Goal: Task Accomplishment & Management: Manage account settings

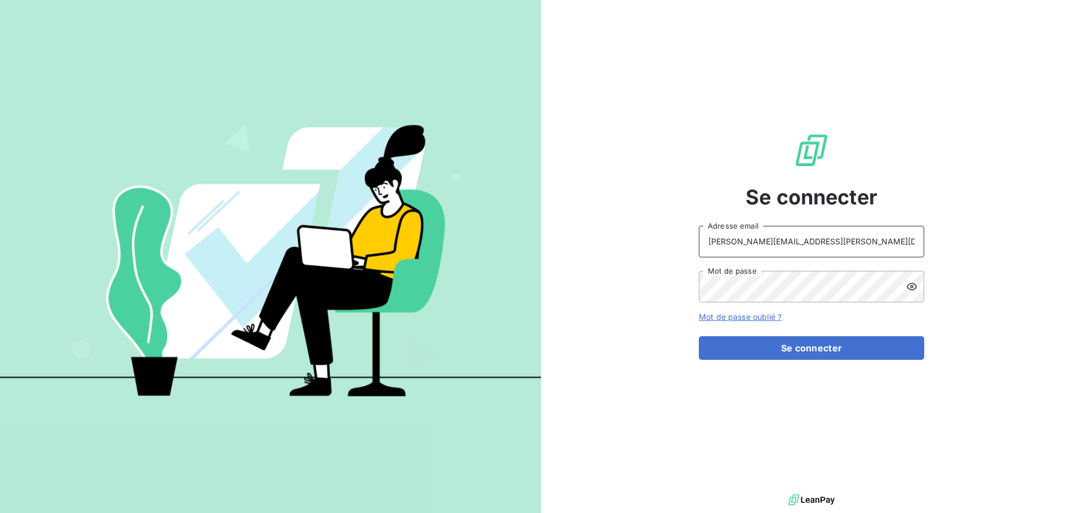
drag, startPoint x: 836, startPoint y: 232, endPoint x: 834, endPoint y: 238, distance: 6.6
click at [836, 232] on input "[PERSON_NAME][EMAIL_ADDRESS][PERSON_NAME][DOMAIN_NAME]" at bounding box center [811, 242] width 225 height 32
type input "[EMAIL_ADDRESS][PERSON_NAME][DOMAIN_NAME]"
click at [809, 354] on button "Se connecter" at bounding box center [811, 348] width 225 height 24
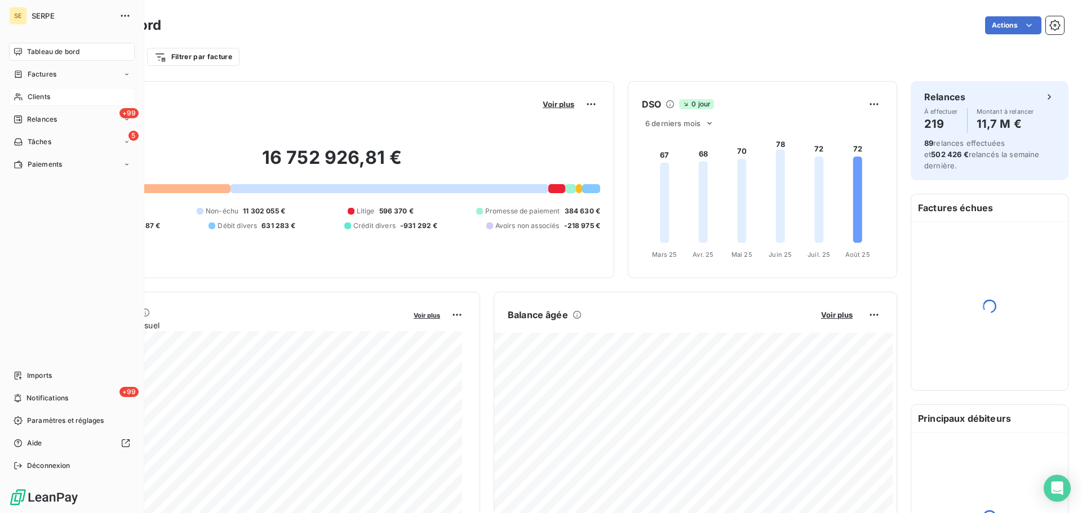
click at [46, 95] on span "Clients" at bounding box center [39, 97] width 23 height 10
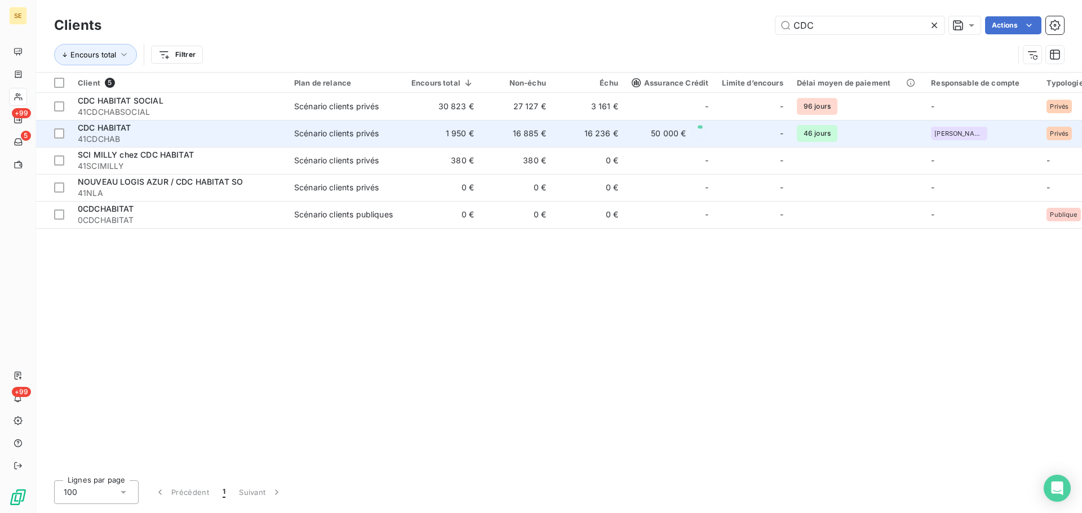
type input "CDC"
click at [202, 136] on span "41CDCHAB" at bounding box center [179, 139] width 203 height 11
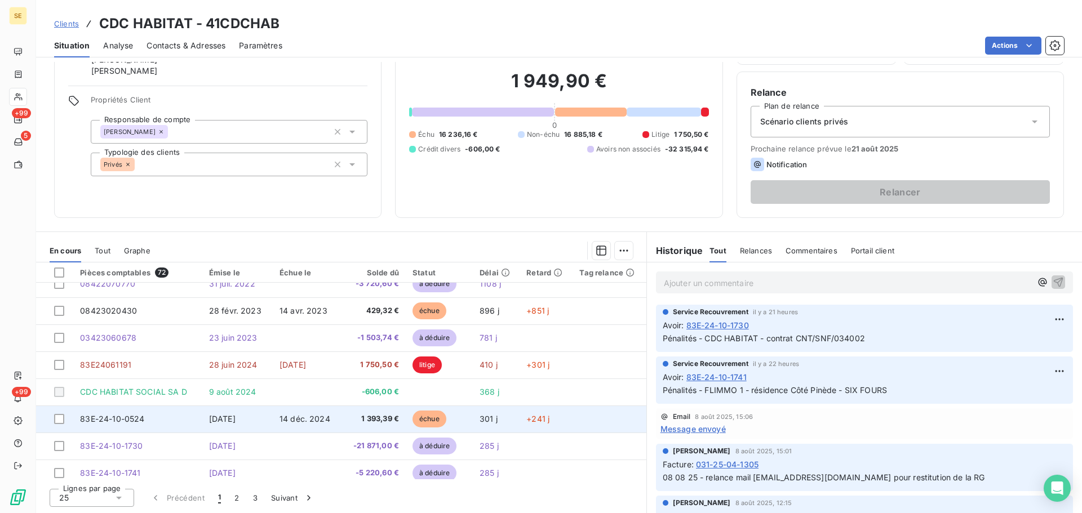
scroll to position [56, 0]
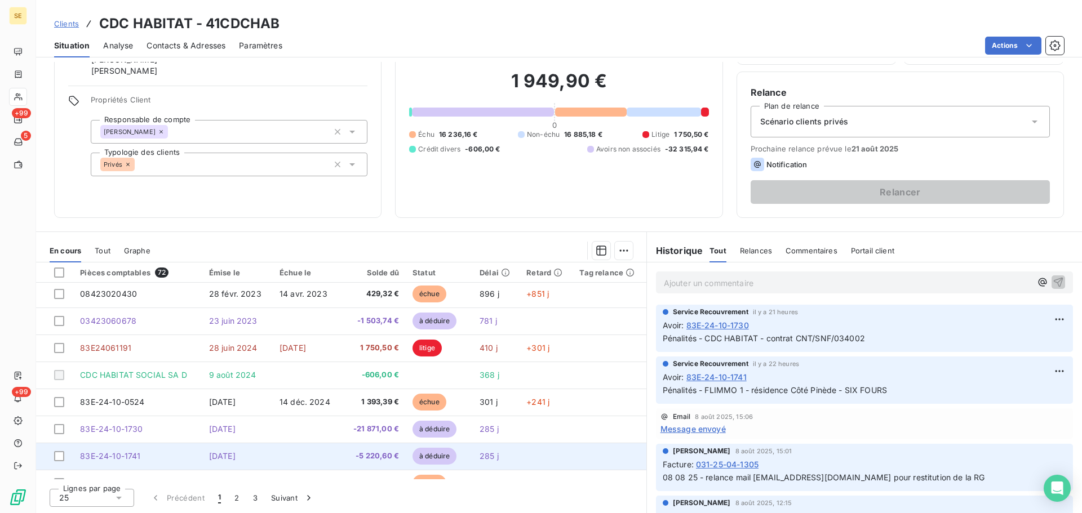
click at [274, 450] on td at bounding box center [308, 456] width 70 height 27
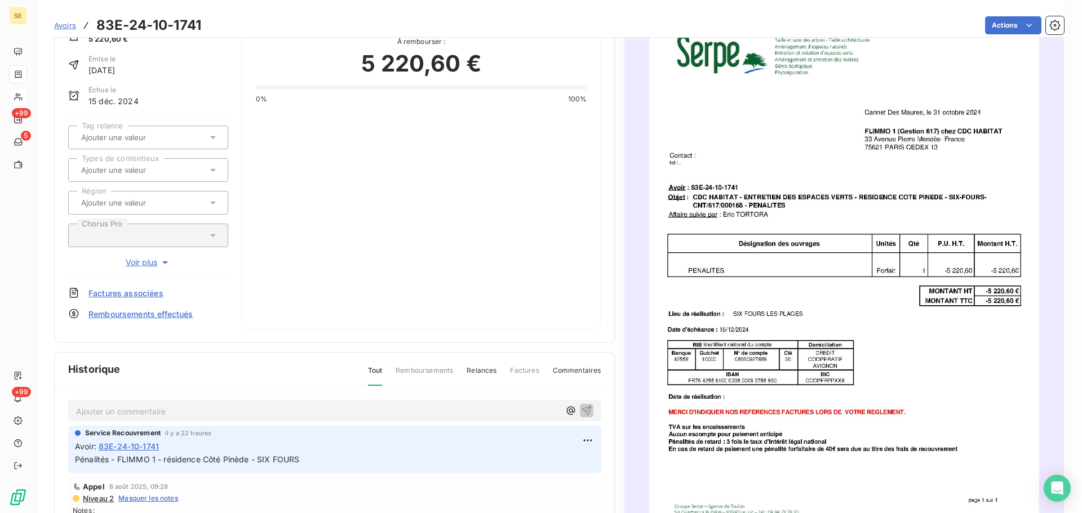
scroll to position [58, 0]
click at [589, 441] on html "SE +99 5 +99 Avoirs 83E-24-10-1741 Actions CDC HABITAT Montant initial 5 220,60…" at bounding box center [541, 256] width 1082 height 513
click at [552, 487] on div "Supprimer" at bounding box center [556, 485] width 63 height 18
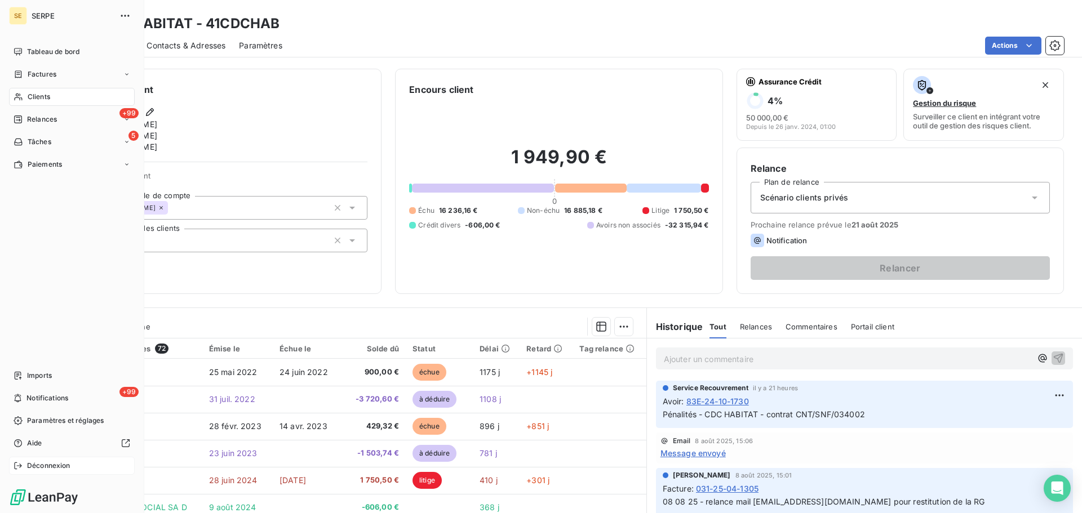
click at [51, 468] on span "Déconnexion" at bounding box center [48, 466] width 43 height 10
